Goal: Information Seeking & Learning: Get advice/opinions

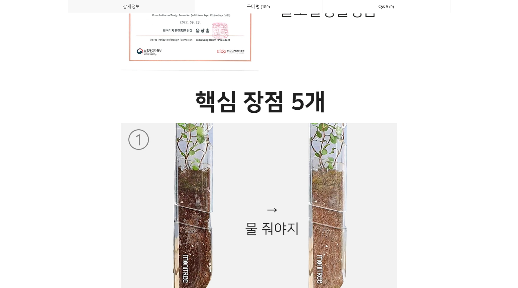
scroll to position [3186, 0]
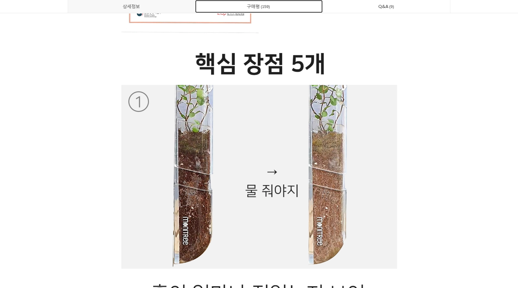
click at [270, 3] on link "구매평 159" at bounding box center [258, 6] width 127 height 13
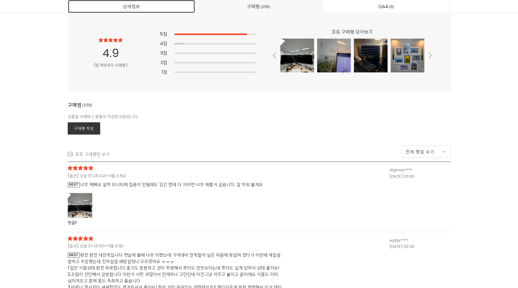
click at [136, 0] on link "상세정보" at bounding box center [131, 6] width 127 height 13
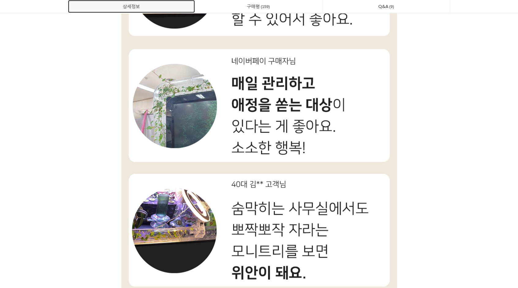
scroll to position [5136, 0]
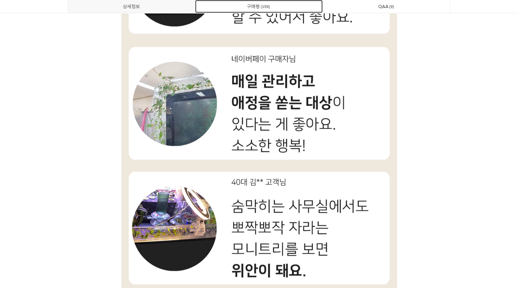
click at [274, 5] on link "구매평 159" at bounding box center [258, 6] width 127 height 13
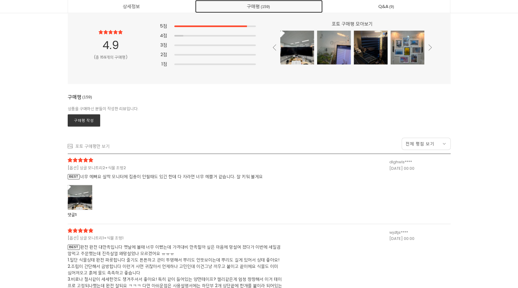
scroll to position [16092, 0]
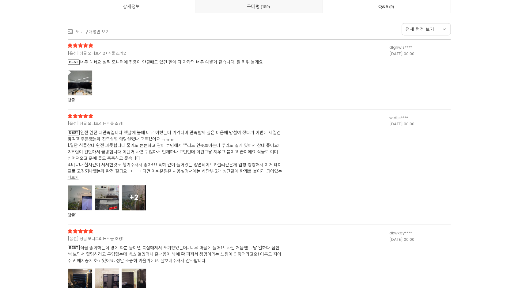
click at [76, 72] on div at bounding box center [80, 82] width 25 height 25
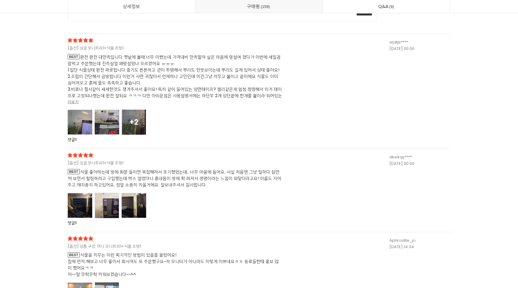
scroll to position [16398, 0]
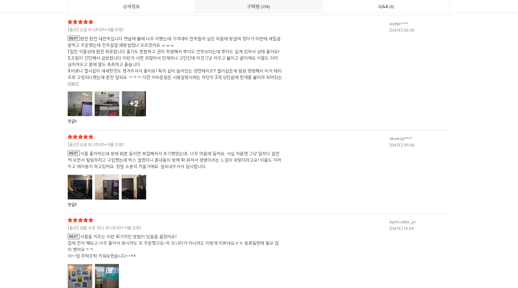
click at [114, 110] on div at bounding box center [107, 103] width 25 height 25
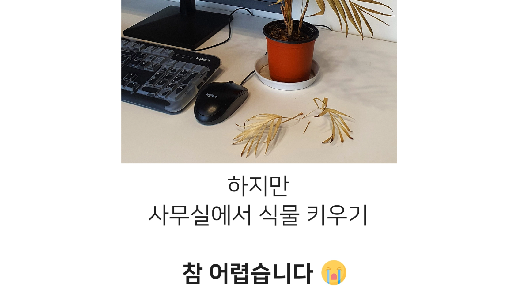
scroll to position [0, 0]
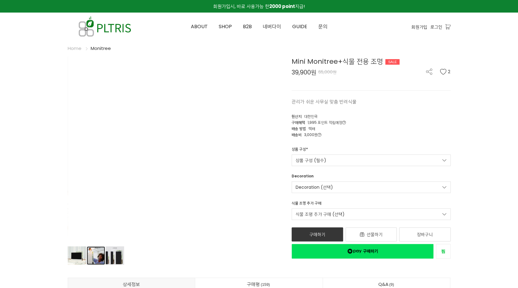
click at [98, 258] on link "상품 이미지" at bounding box center [96, 255] width 18 height 18
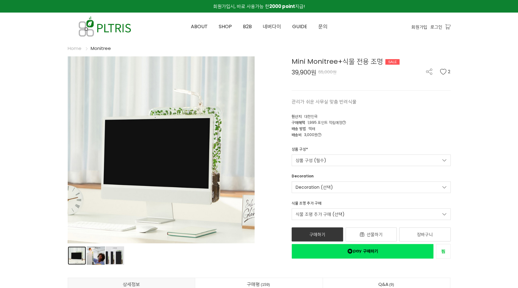
click at [81, 259] on link "상품 이미지" at bounding box center [77, 255] width 18 height 18
